Goal: Transaction & Acquisition: Purchase product/service

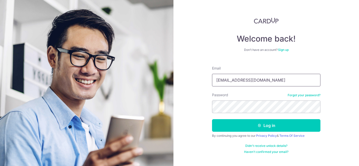
type input "debbieblim@gmail.com"
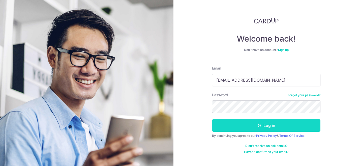
click at [274, 129] on button "Log in" at bounding box center [266, 125] width 108 height 13
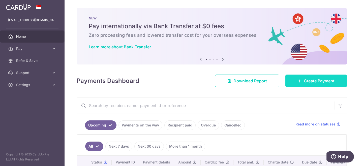
scroll to position [53, 0]
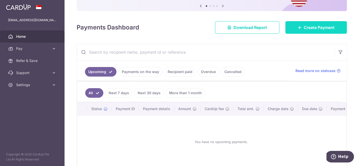
click at [319, 31] on link "Create Payment" at bounding box center [315, 27] width 61 height 13
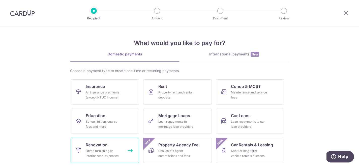
click at [90, 146] on span "Renovation" at bounding box center [97, 145] width 22 height 6
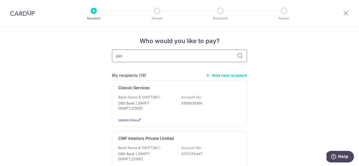
type input "pine"
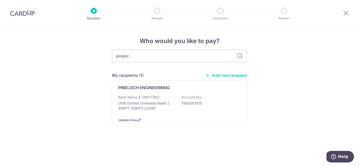
type input "pineoch"
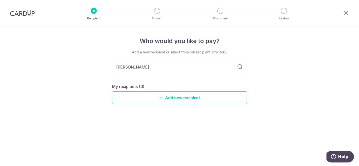
type input "pine"
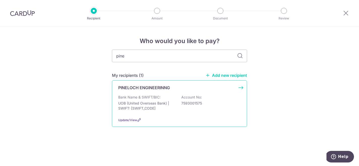
click at [147, 99] on p "Bank Name & SWIFT/BIC:" at bounding box center [139, 97] width 42 height 5
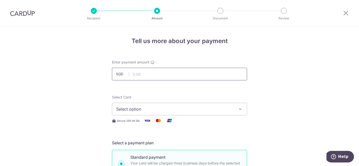
click at [189, 75] on input "text" at bounding box center [179, 74] width 135 height 13
type input "14,793.48"
click at [177, 112] on span "Select option" at bounding box center [174, 109] width 117 height 6
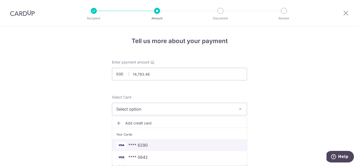
click at [150, 143] on span "**** 6290" at bounding box center [179, 145] width 127 height 6
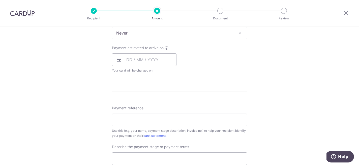
scroll to position [213, 0]
click at [130, 60] on input "text" at bounding box center [144, 59] width 65 height 13
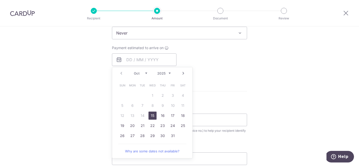
click at [151, 114] on link "15" at bounding box center [152, 116] width 8 height 8
type input "[DATE]"
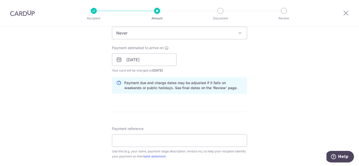
click at [99, 84] on div "Tell us more about your payment Enter payment amount SGD 14,793.48 14793.48 Sel…" at bounding box center [179, 69] width 359 height 510
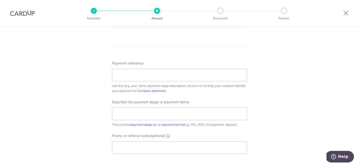
scroll to position [278, 0]
click at [148, 82] on div "Payment reference Use this (e.g. your name, payment stage description, invoice …" at bounding box center [179, 77] width 135 height 33
click at [145, 77] on input "Payment reference" at bounding box center [179, 75] width 135 height 13
paste input "INV25-801-31HG"
type input "INV25-801-31HG"
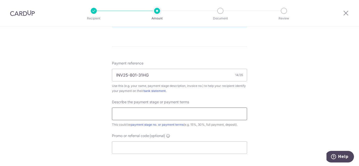
click at [123, 118] on input "text" at bounding box center [179, 114] width 135 height 13
type input "40% payment"
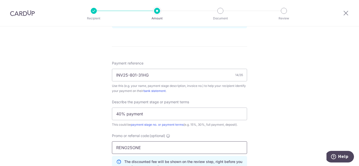
type input "RENO25ONE"
click at [56, 97] on div "Tell us more about your payment Enter payment amount SGD 14,793.48 14793.48 Sel…" at bounding box center [179, 14] width 359 height 533
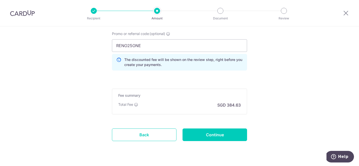
scroll to position [381, 0]
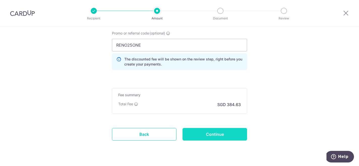
click at [198, 132] on input "Continue" at bounding box center [214, 134] width 65 height 13
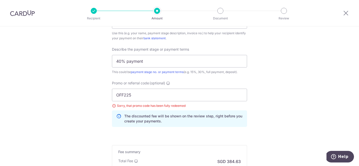
type input "OFF225"
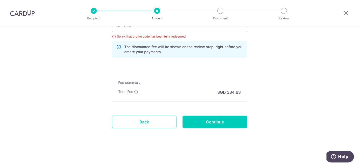
scroll to position [400, 0]
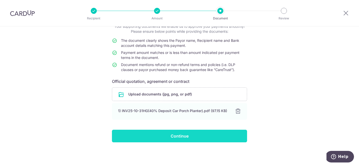
scroll to position [36, 0]
click at [185, 138] on input "Continue" at bounding box center [179, 136] width 135 height 13
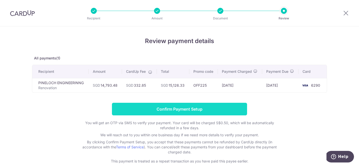
click at [145, 110] on input "Confirm Payment Setup" at bounding box center [179, 109] width 135 height 13
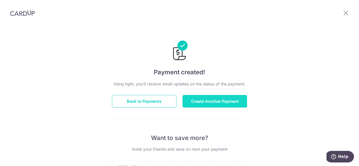
click at [204, 102] on button "Create Another Payment" at bounding box center [214, 101] width 65 height 13
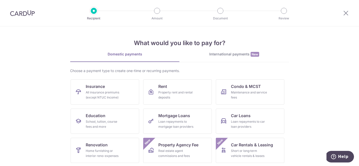
click at [27, 16] on div at bounding box center [22, 13] width 45 height 26
click at [27, 15] on img at bounding box center [22, 13] width 25 height 6
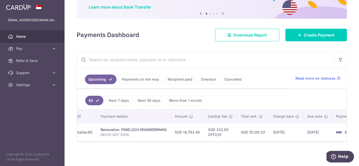
scroll to position [0, 72]
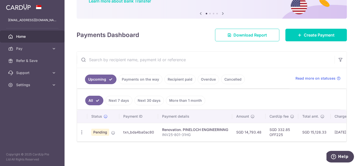
scroll to position [47, 0]
drag, startPoint x: 261, startPoint y: 132, endPoint x: 244, endPoint y: 130, distance: 16.7
click at [244, 130] on td "SGD 14,793.48" at bounding box center [248, 132] width 33 height 18
copy td "14,793.48"
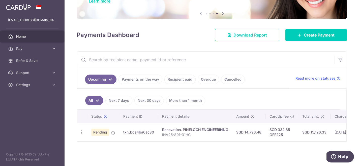
scroll to position [47, 0]
